Goal: Navigation & Orientation: Find specific page/section

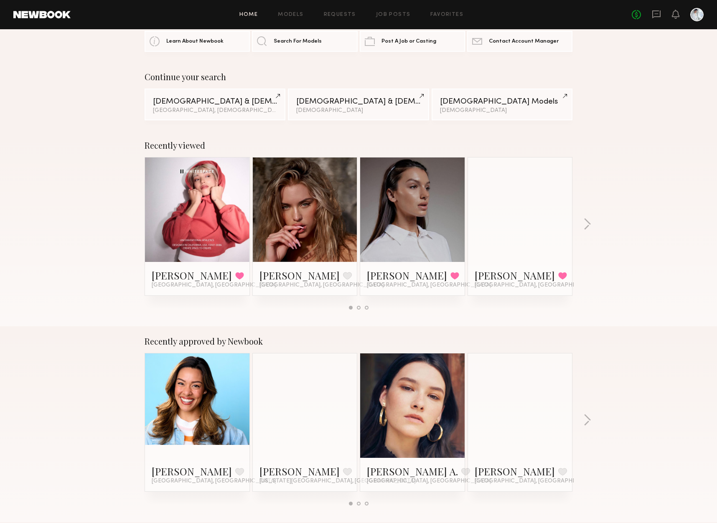
scroll to position [34, 0]
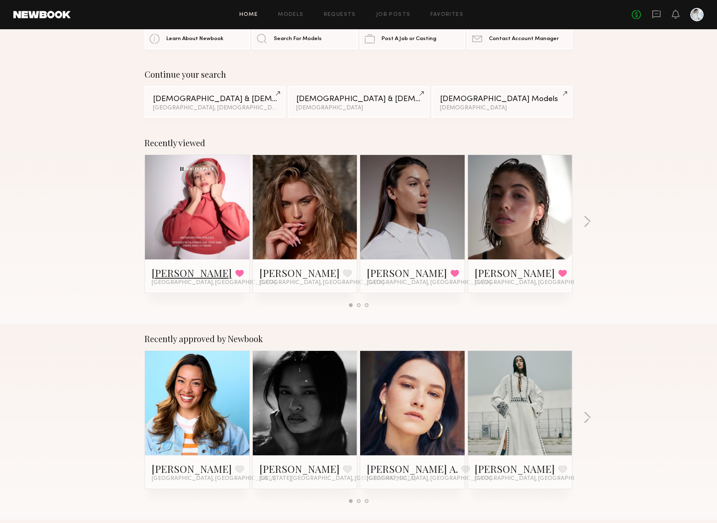
click at [186, 269] on link "[PERSON_NAME]" at bounding box center [192, 272] width 80 height 13
click at [70, 240] on div "Recently viewed [PERSON_NAME] Favorited [GEOGRAPHIC_DATA], [GEOGRAPHIC_DATA] [P…" at bounding box center [358, 226] width 717 height 196
click at [509, 467] on link "[PERSON_NAME]" at bounding box center [514, 468] width 80 height 13
click at [591, 224] on button "button" at bounding box center [587, 222] width 8 height 14
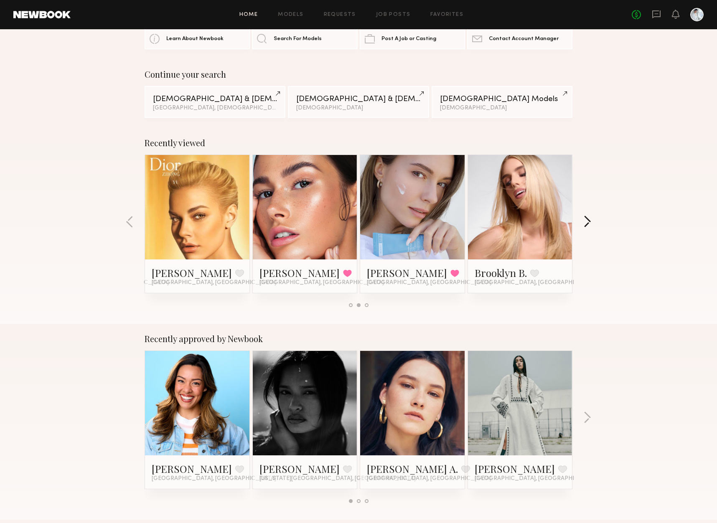
click at [590, 225] on button "button" at bounding box center [587, 222] width 8 height 14
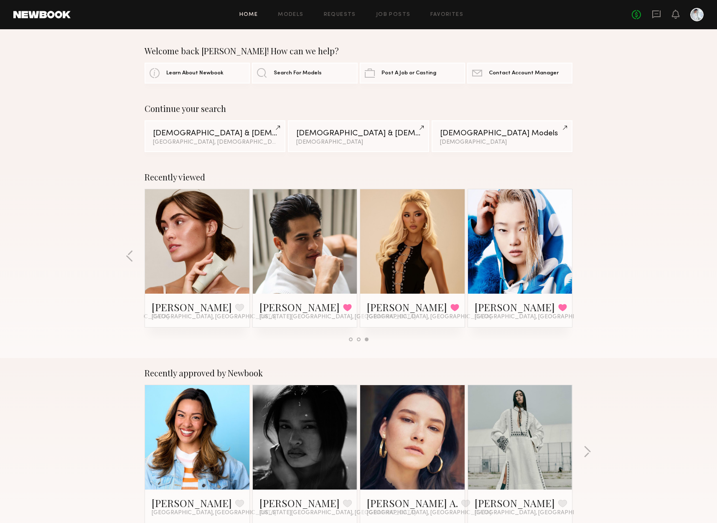
scroll to position [0, 0]
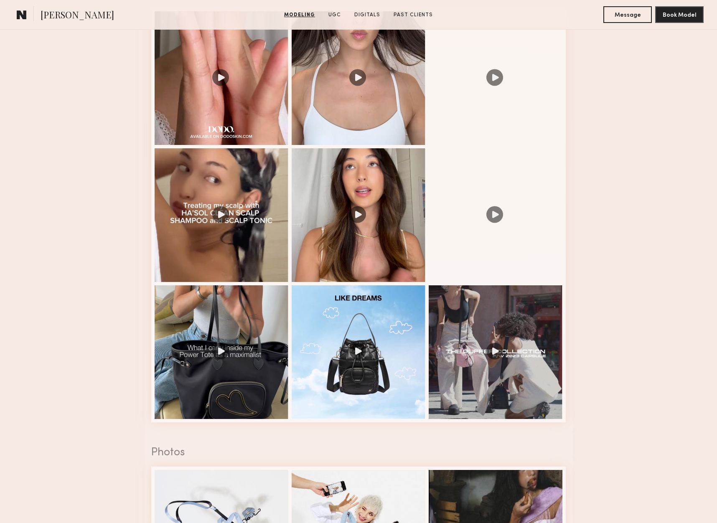
scroll to position [944, 0]
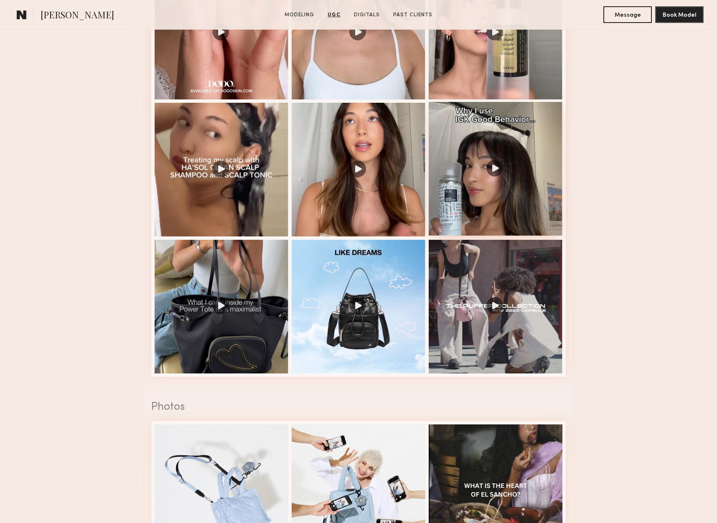
click at [484, 188] on div at bounding box center [495, 169] width 134 height 134
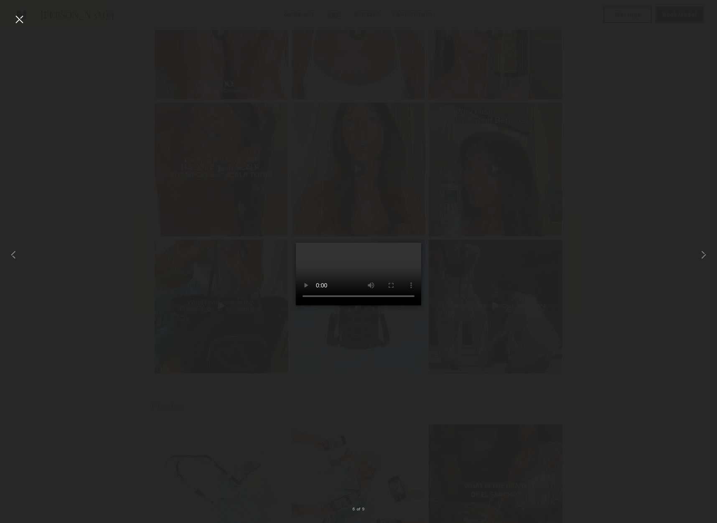
click at [20, 20] on div at bounding box center [19, 19] width 13 height 13
